Goal: Task Accomplishment & Management: Use online tool/utility

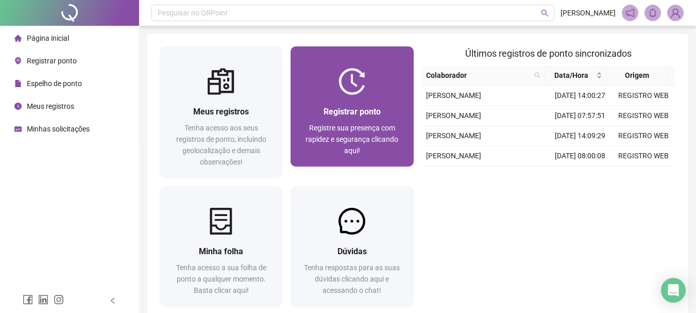
click at [344, 97] on div "Registrar ponto Registre sua presença com rapidez e segurança clicando aqui!" at bounding box center [351, 131] width 123 height 72
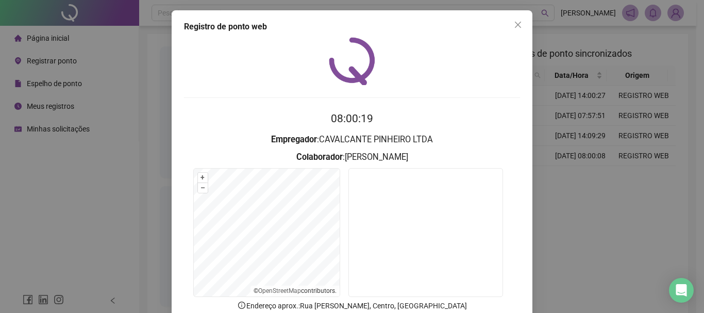
scroll to position [52, 0]
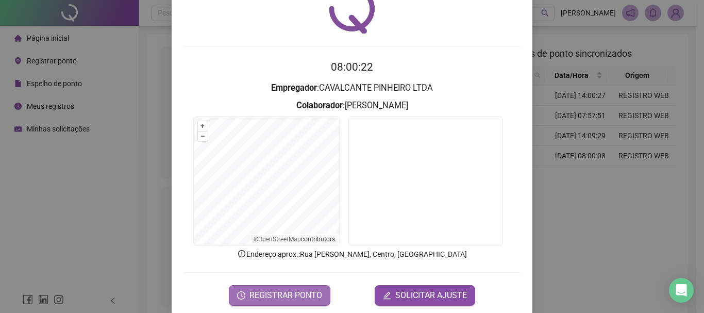
click at [299, 289] on span "REGISTRAR PONTO" at bounding box center [285, 295] width 73 height 12
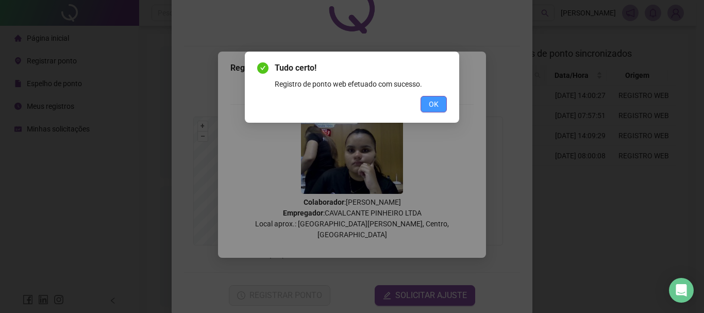
click at [437, 102] on span "OK" at bounding box center [434, 103] width 10 height 11
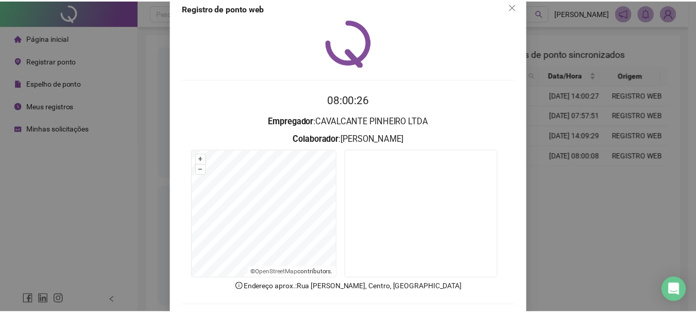
scroll to position [0, 0]
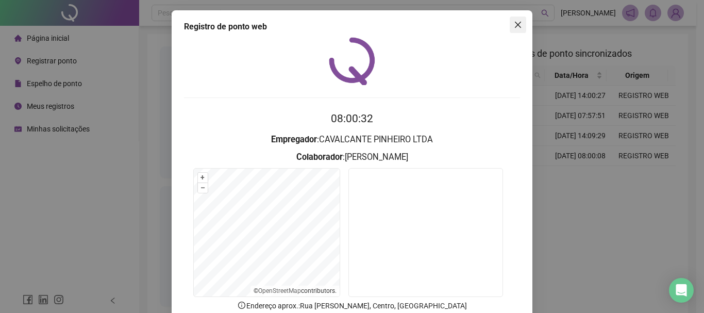
click at [522, 26] on span "Close" at bounding box center [517, 25] width 16 height 8
